Goal: Download file/media

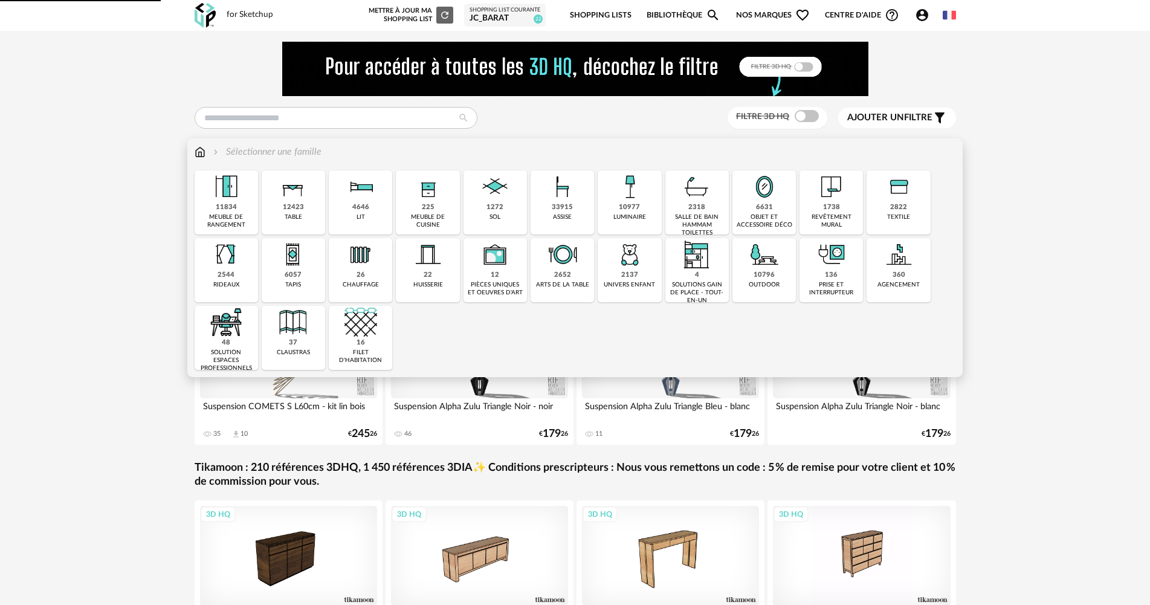
click at [508, 197] on img at bounding box center [495, 186] width 33 height 33
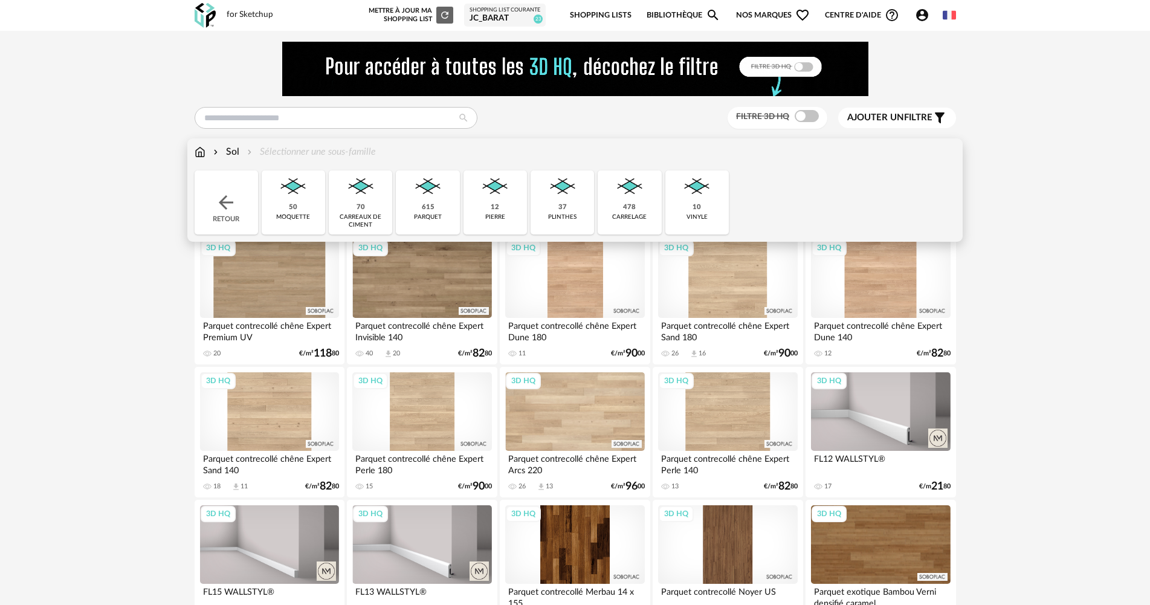
click at [425, 209] on div "615" at bounding box center [428, 207] width 13 height 9
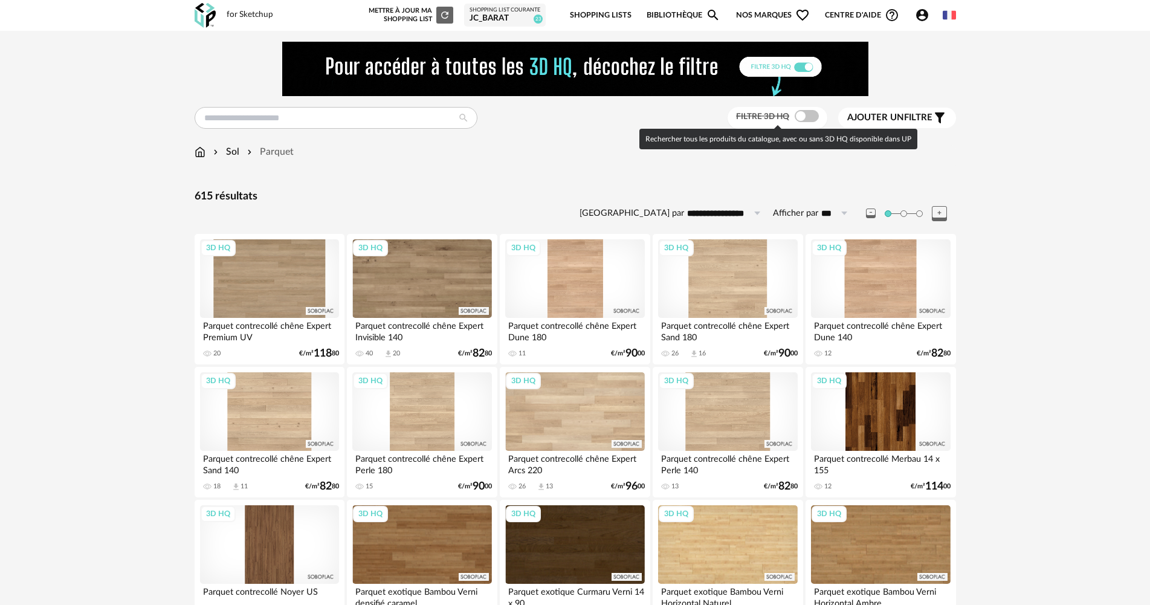
click at [807, 113] on span at bounding box center [807, 116] width 24 height 12
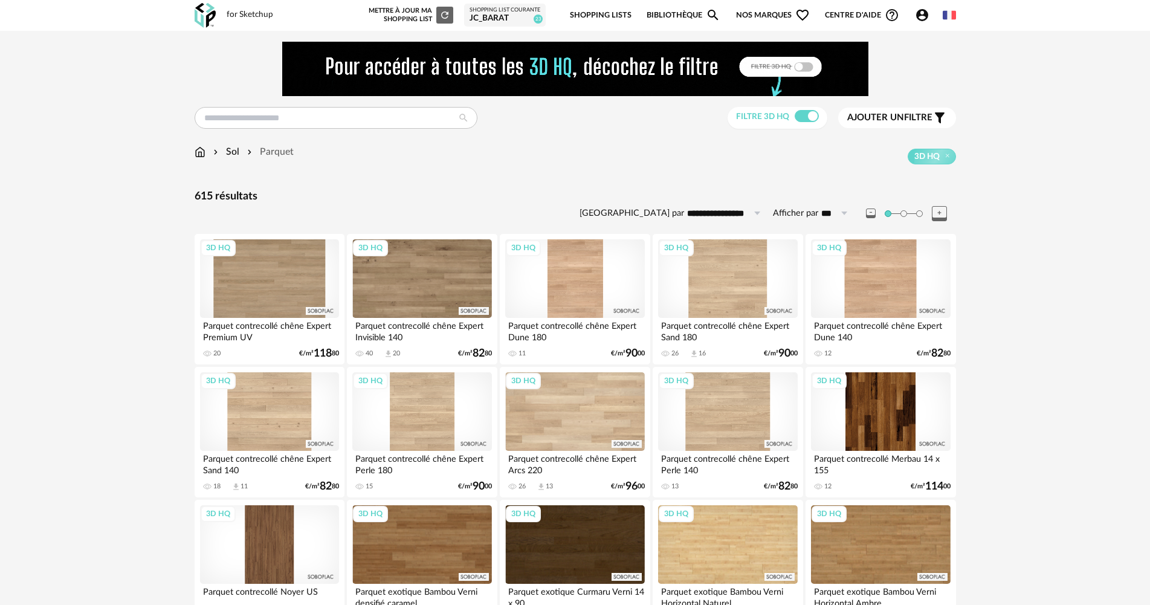
click at [759, 212] on icon at bounding box center [756, 213] width 15 height 19
click at [748, 289] on span "Prix décroissant" at bounding box center [735, 285] width 77 height 11
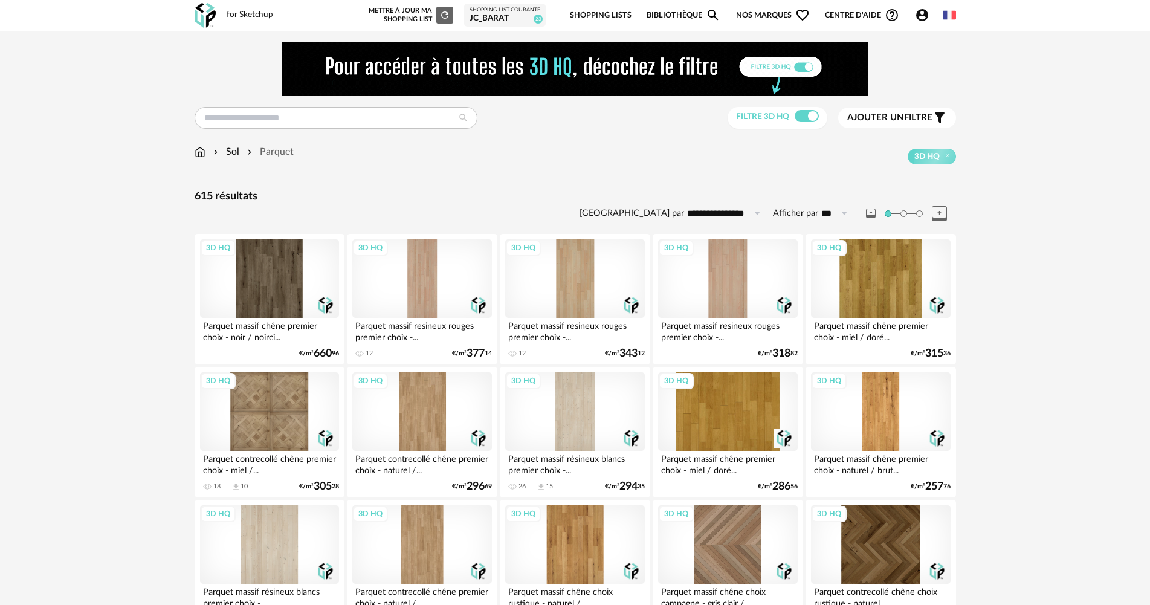
click at [753, 210] on icon at bounding box center [756, 213] width 15 height 19
click at [748, 264] on span "Prix croissant" at bounding box center [729, 265] width 65 height 11
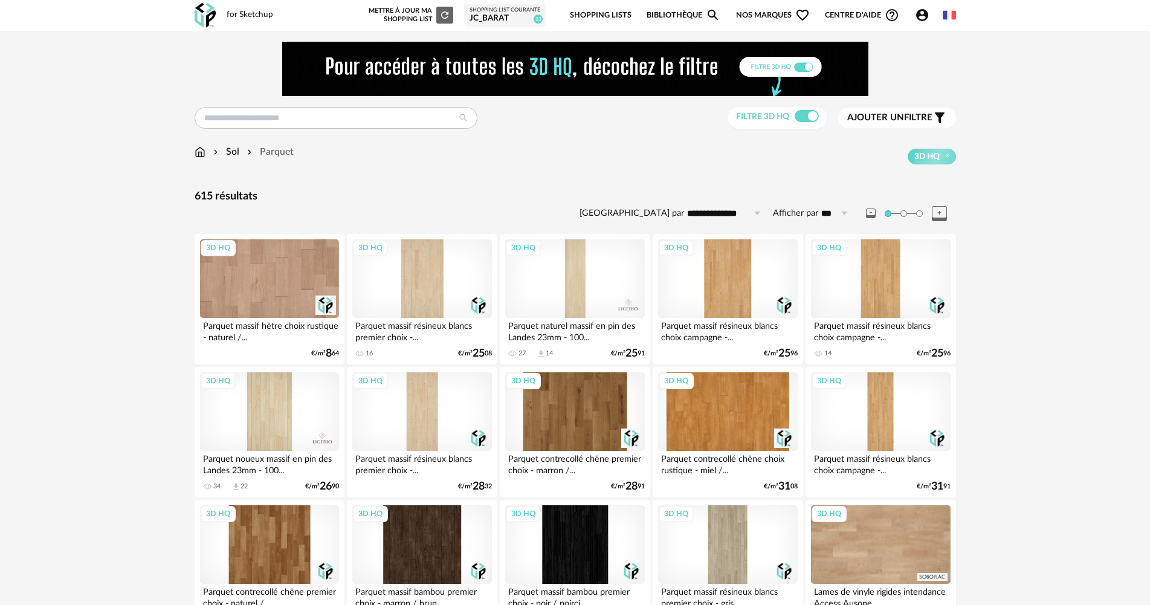
click at [745, 213] on input "**********" at bounding box center [725, 213] width 83 height 19
click at [742, 307] on span "Pertinence" at bounding box center [723, 306] width 53 height 11
type input "**********"
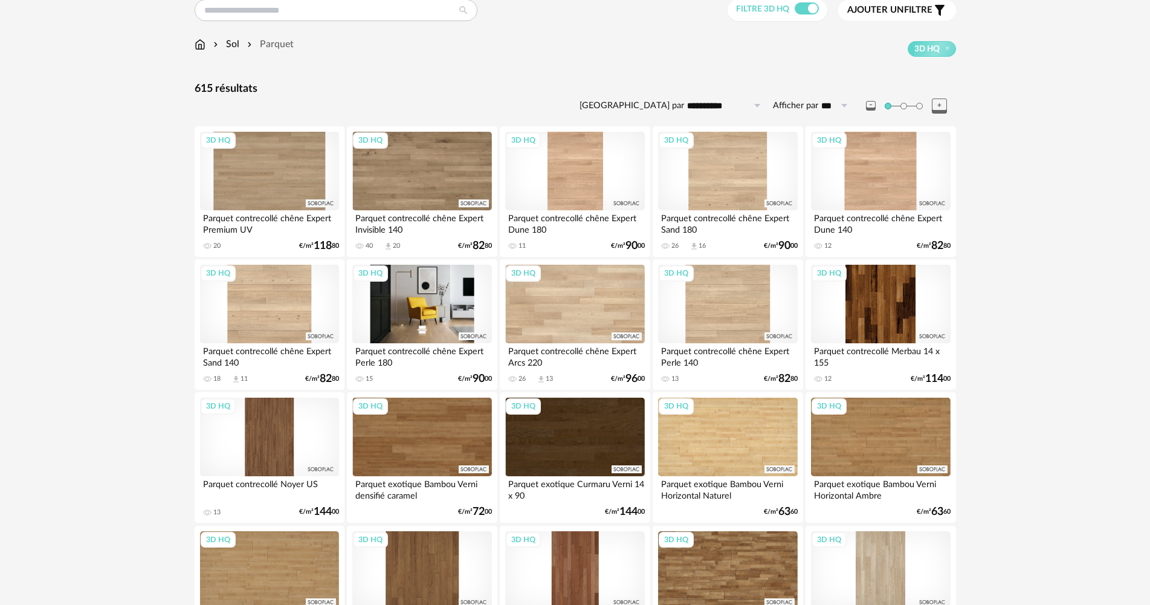
scroll to position [363, 0]
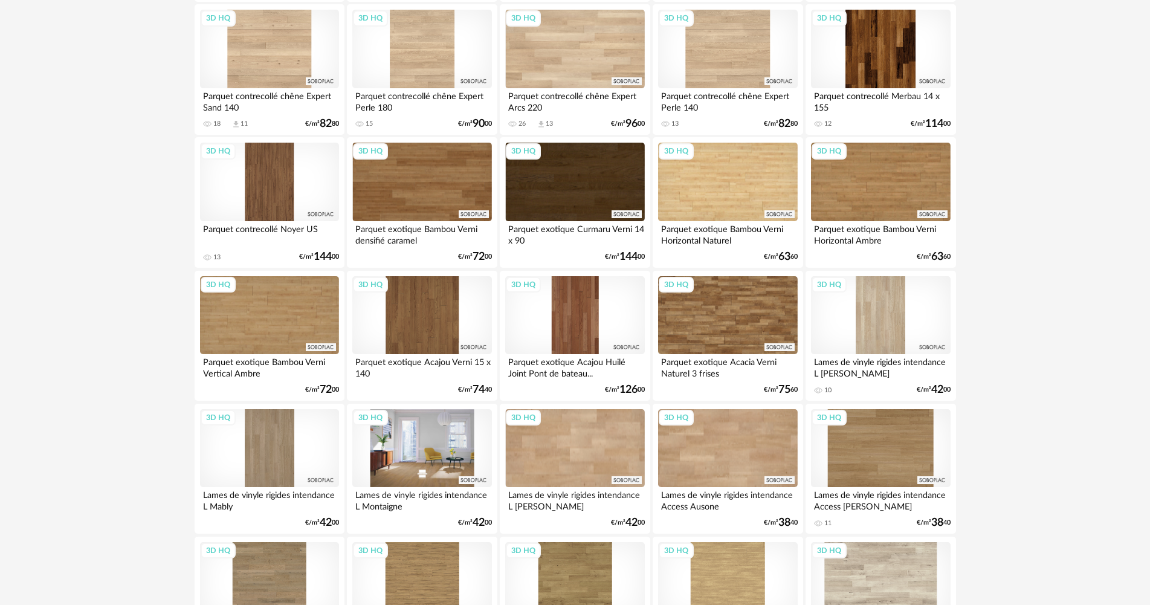
click at [453, 464] on div "3D HQ" at bounding box center [421, 448] width 139 height 79
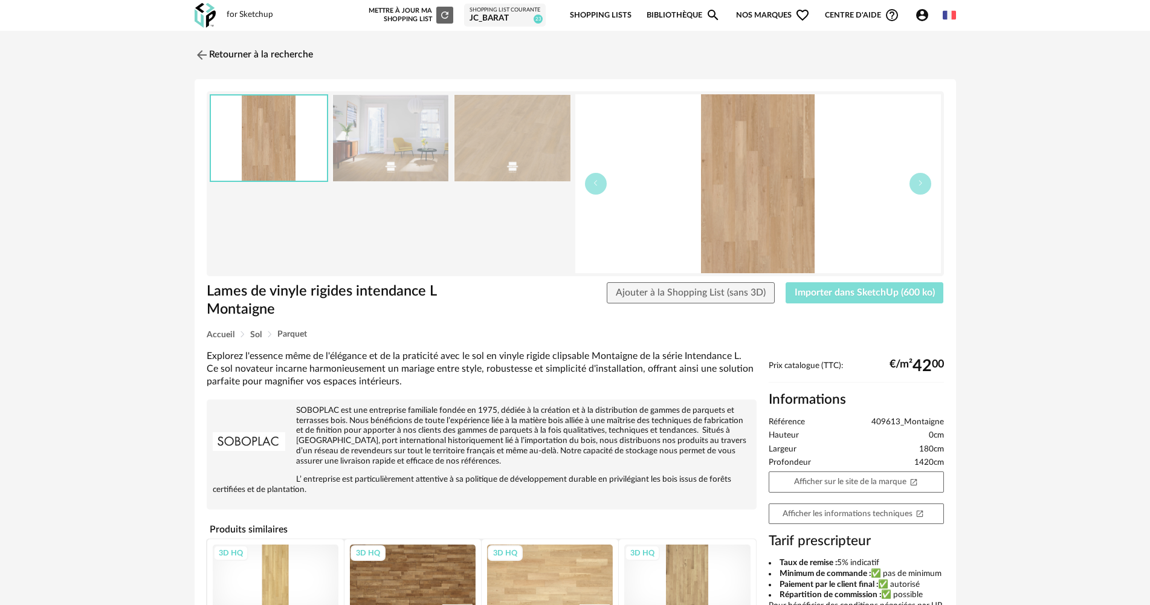
click at [878, 290] on span "Importer dans SketchUp (600 ko)" at bounding box center [865, 293] width 140 height 10
